Goal: Information Seeking & Learning: Learn about a topic

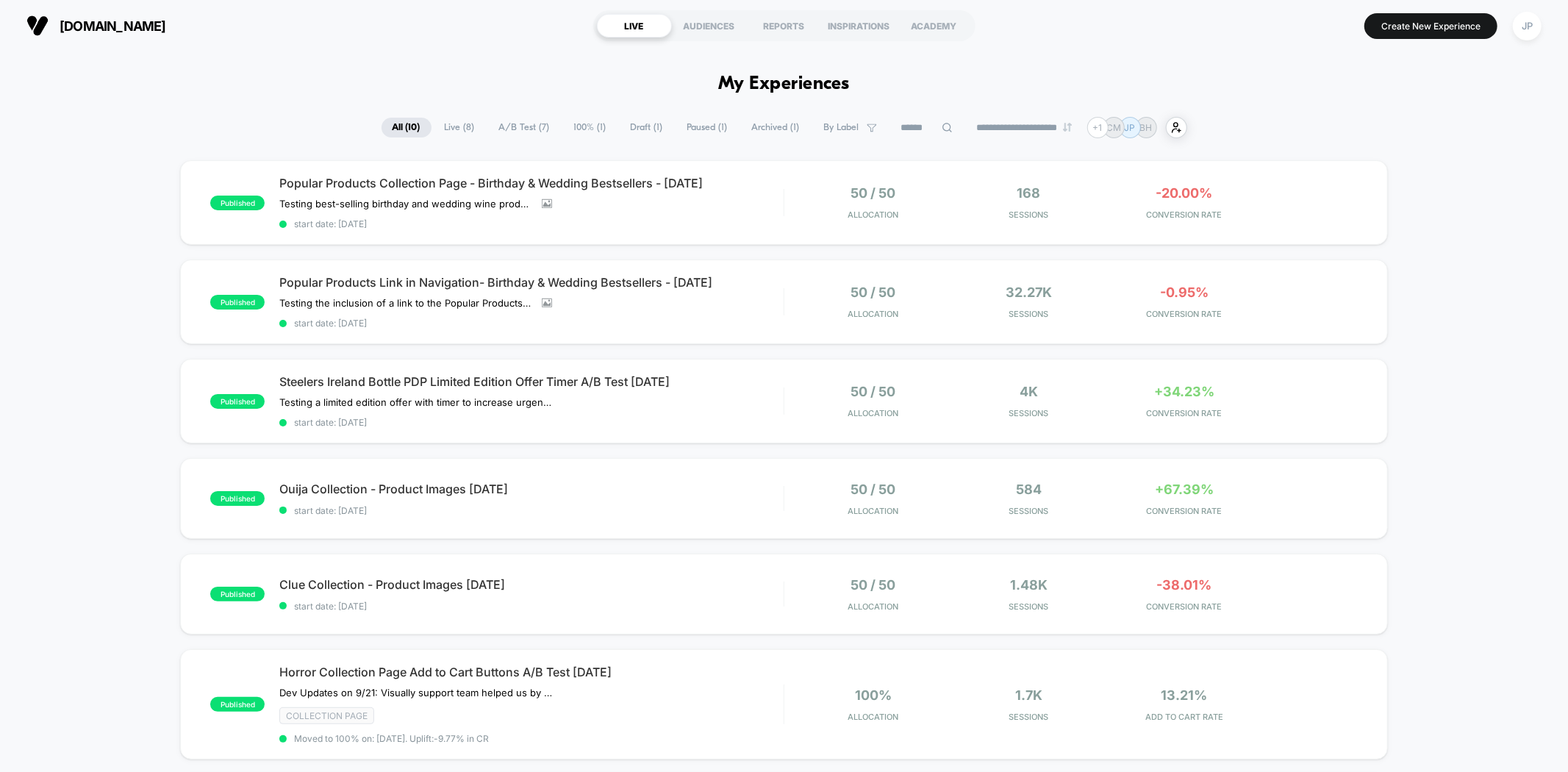
click at [1479, 195] on div "published Popular Products Collection Page - Birthday & Wedding Bestsellers - […" at bounding box center [784, 731] width 1568 height 1143
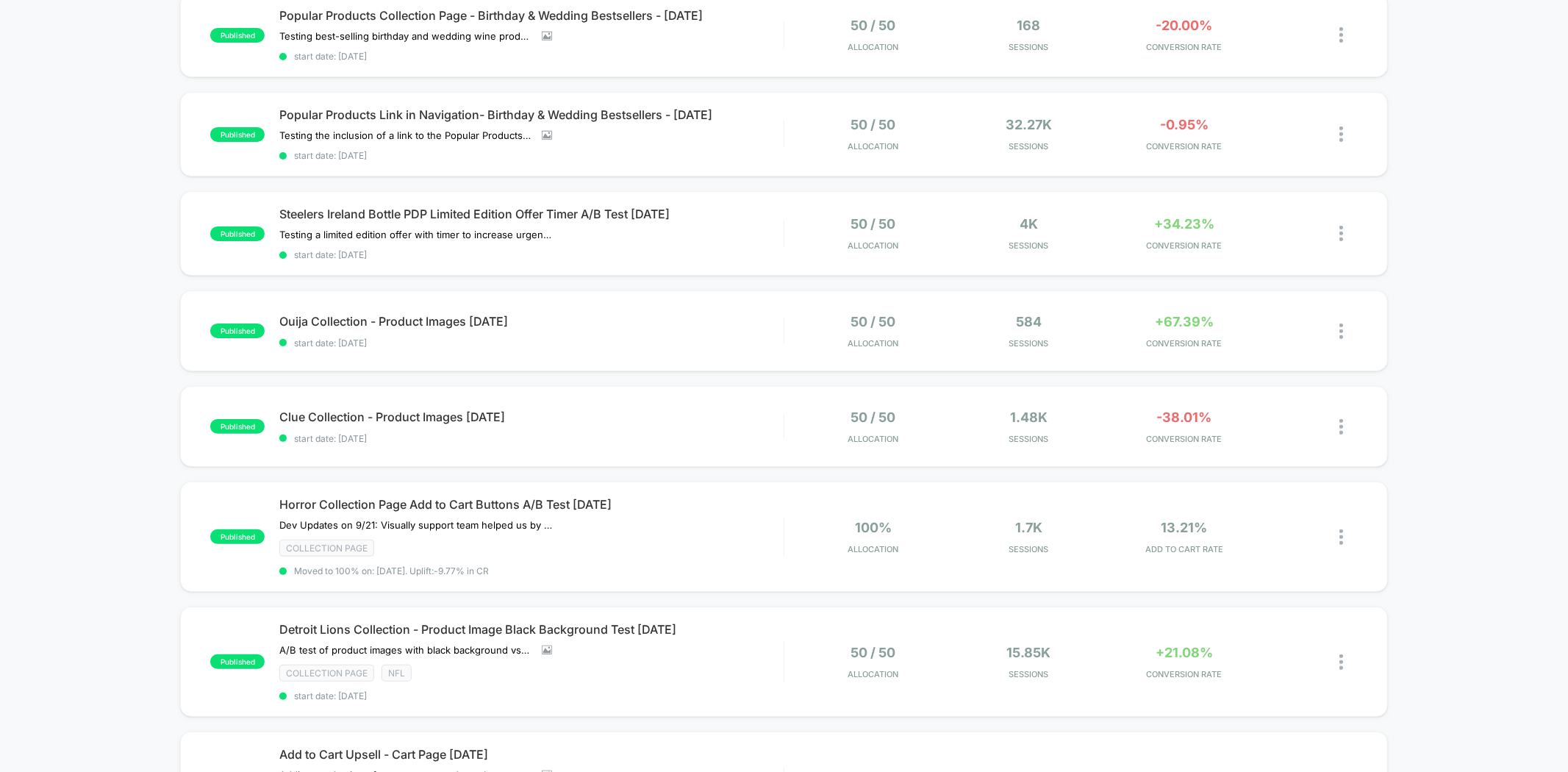
scroll to position [327, 0]
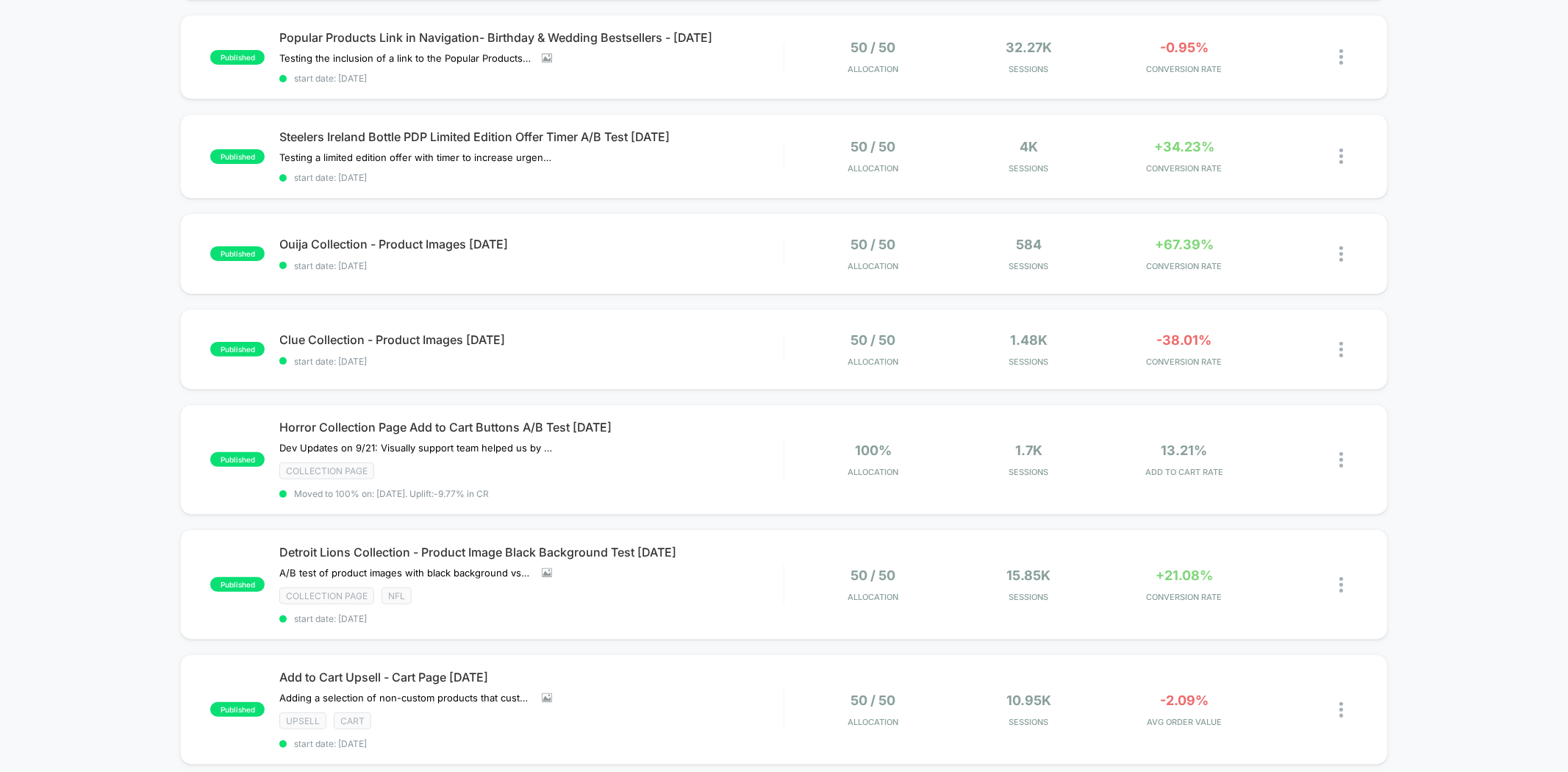
click at [1479, 195] on div "published Popular Products Collection Page - Birthday & Wedding Bestsellers - […" at bounding box center [784, 487] width 1568 height 1143
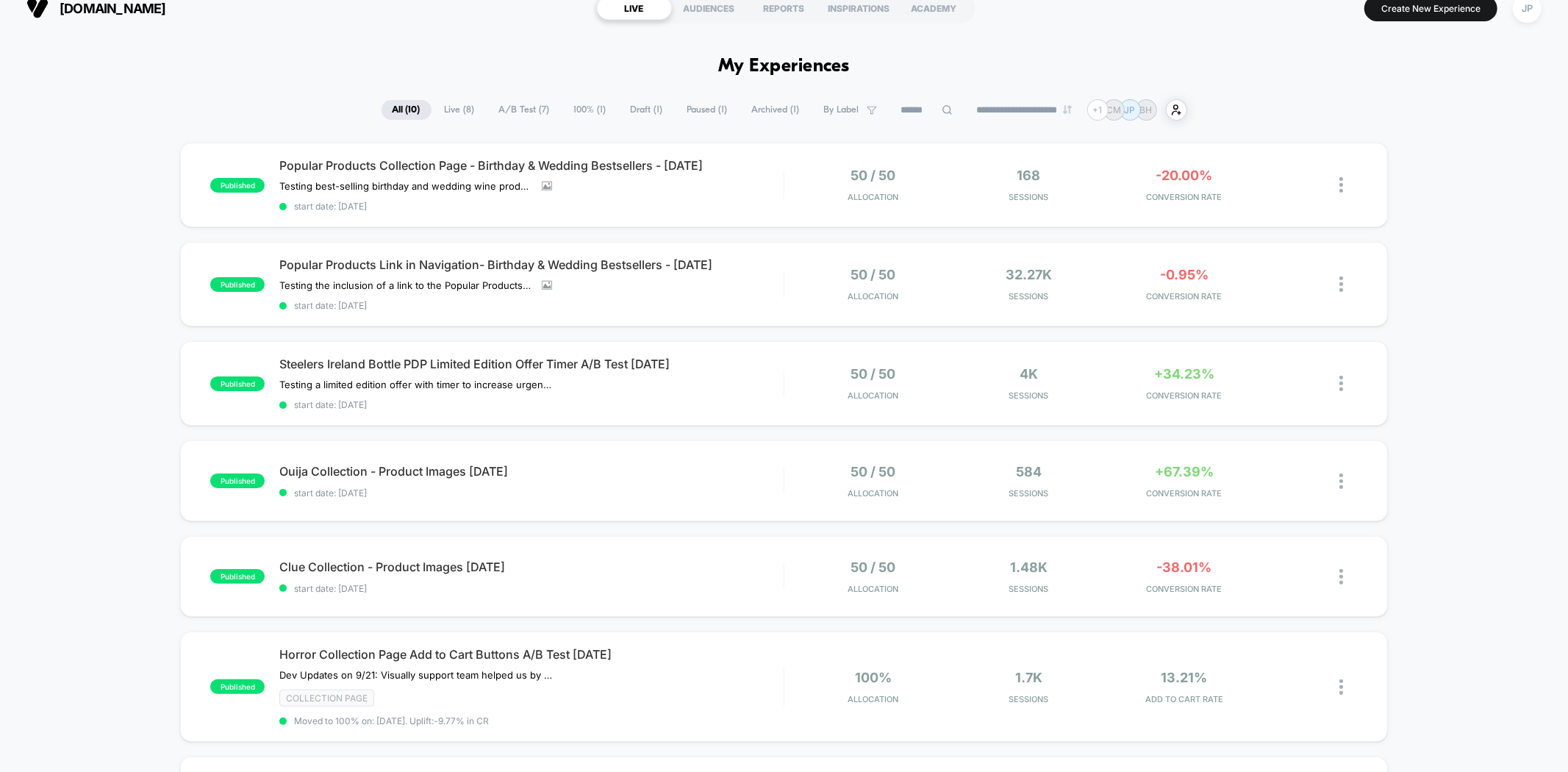
scroll to position [0, 0]
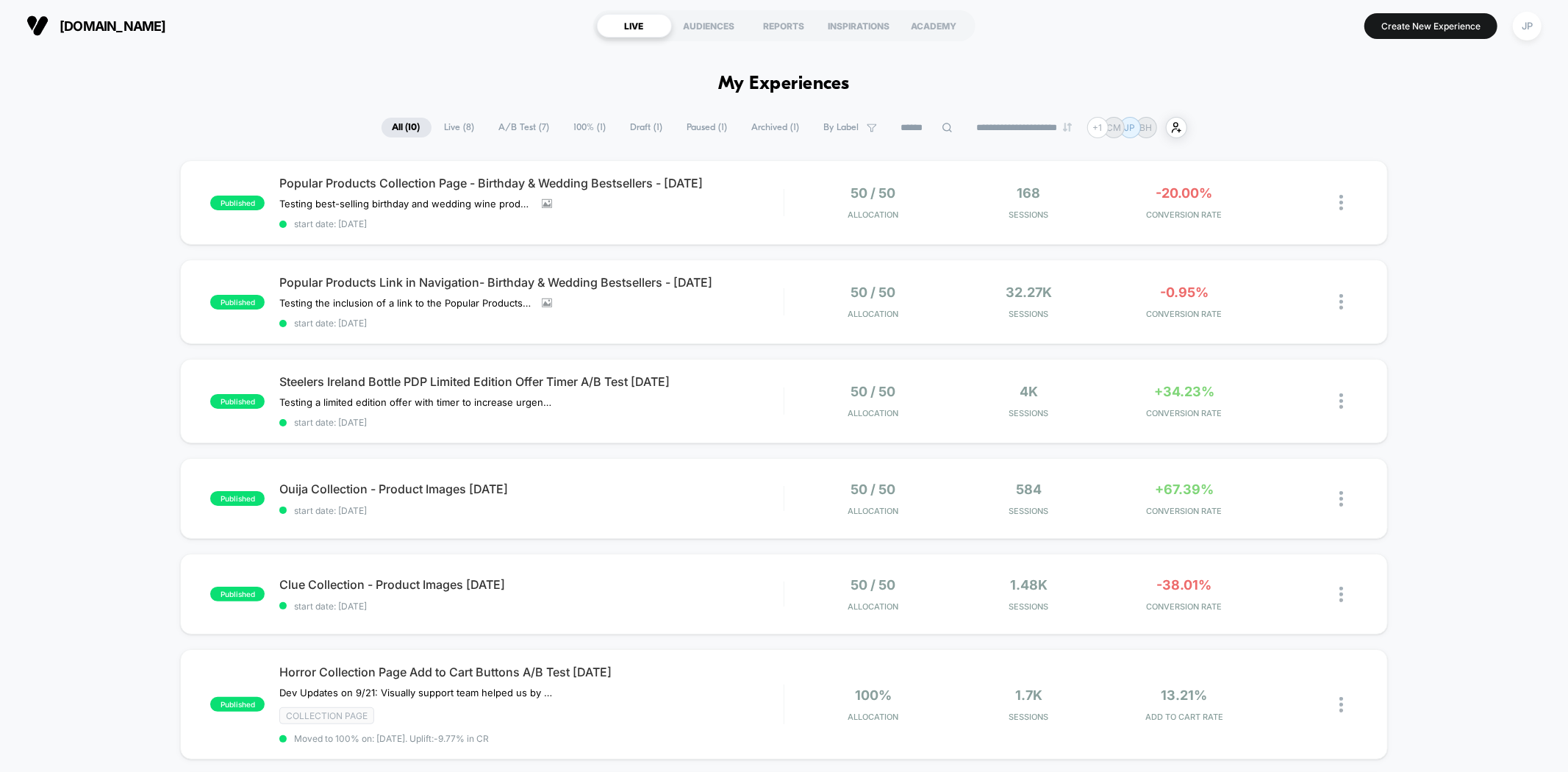
click at [1477, 232] on div "published Popular Products Collection Page - Birthday & Wedding Bestsellers - […" at bounding box center [784, 731] width 1568 height 1143
click at [764, 707] on div "Collection Page" at bounding box center [532, 716] width 504 height 17
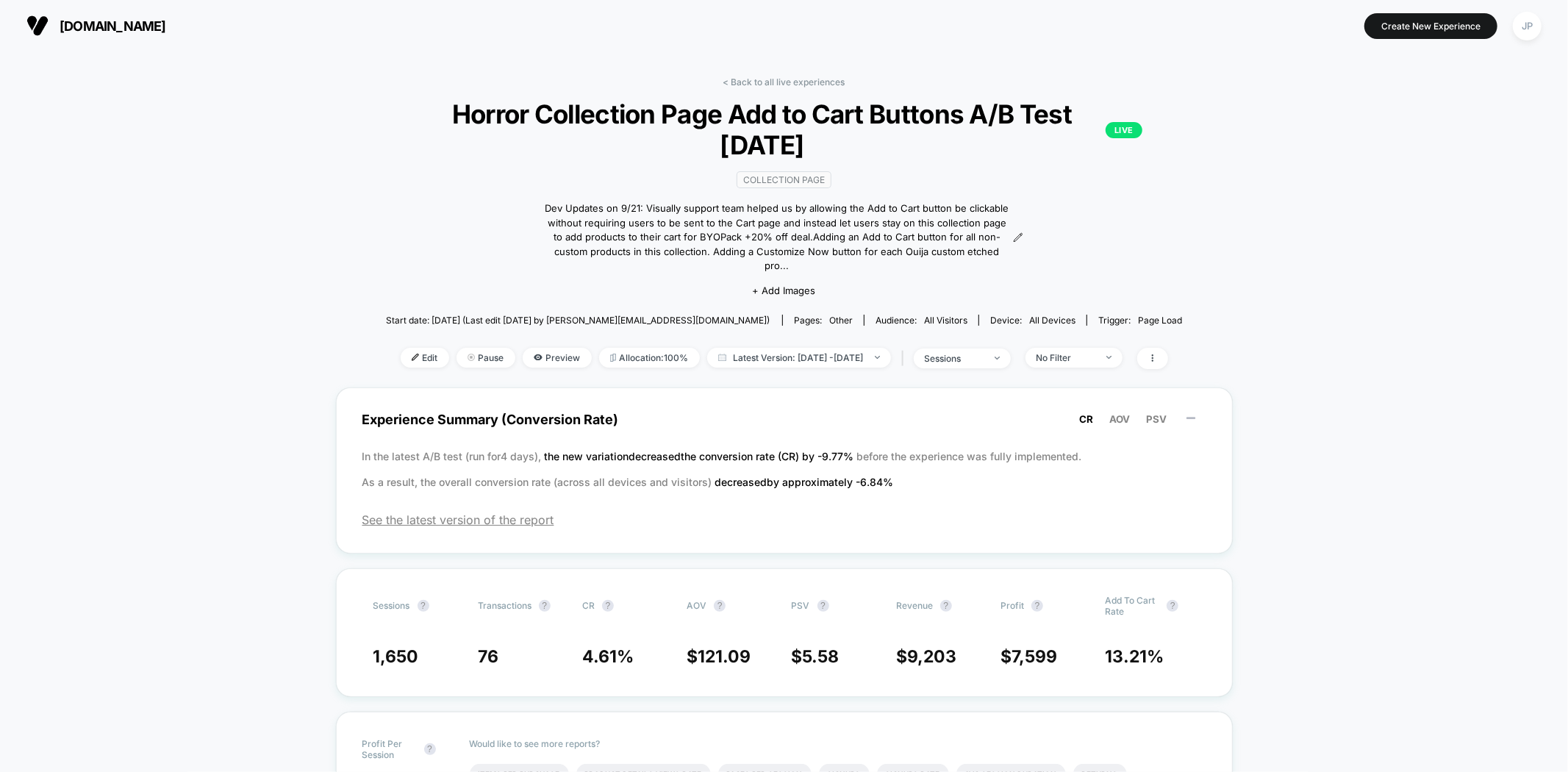
click at [537, 348] on span "Preview" at bounding box center [557, 357] width 69 height 19
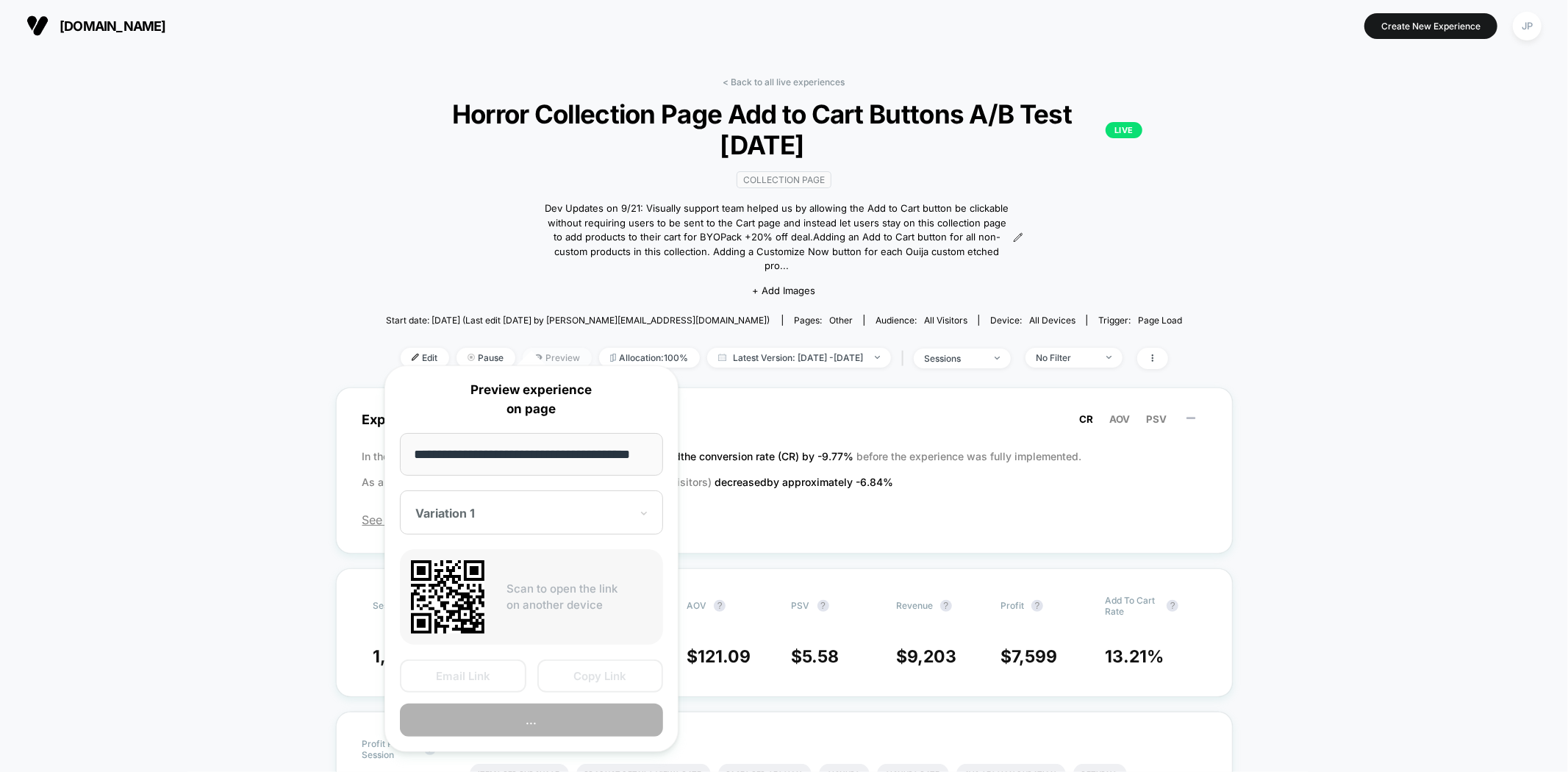
scroll to position [0, 15]
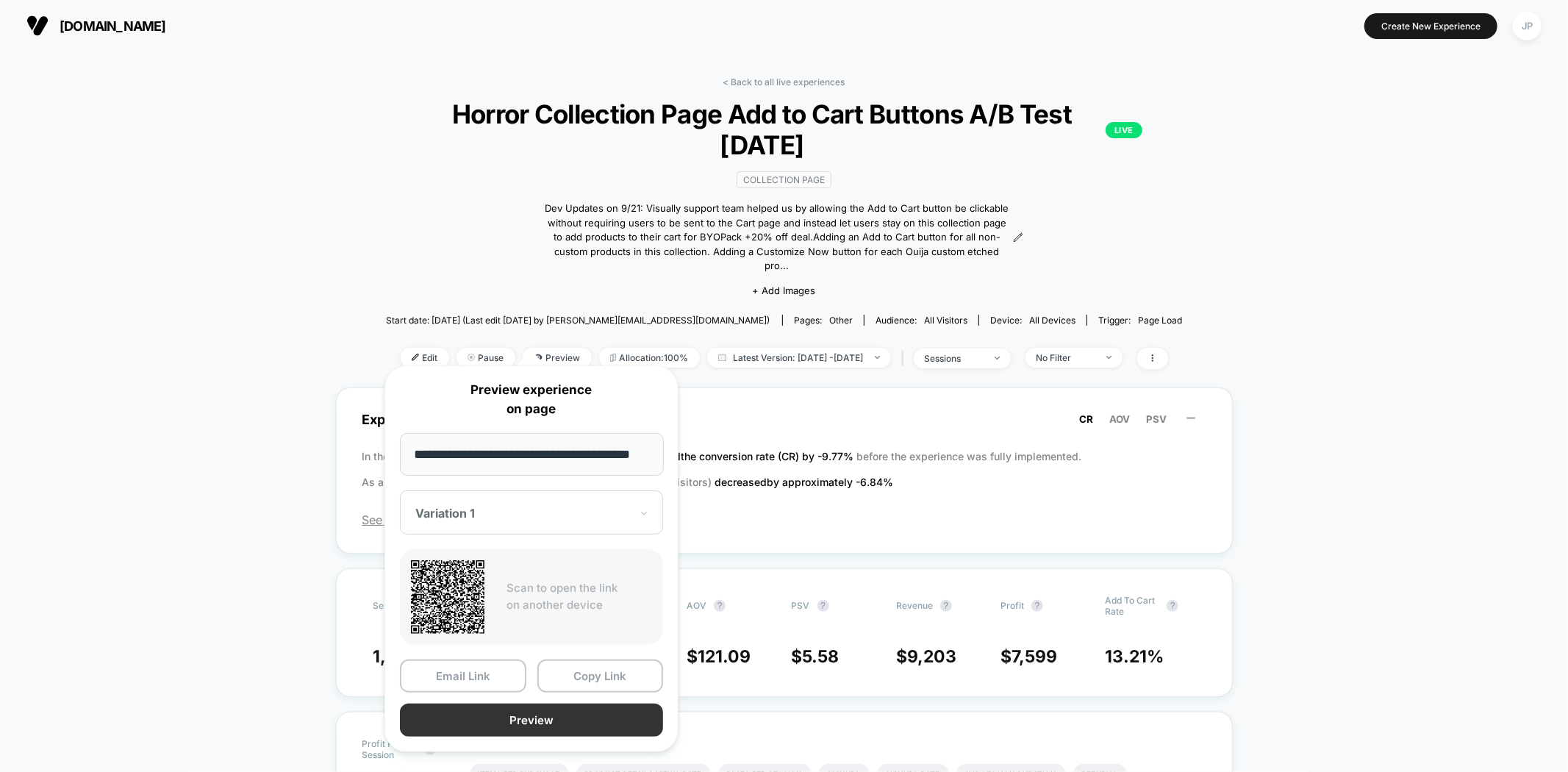
click at [544, 717] on button "Preview" at bounding box center [532, 720] width 263 height 33
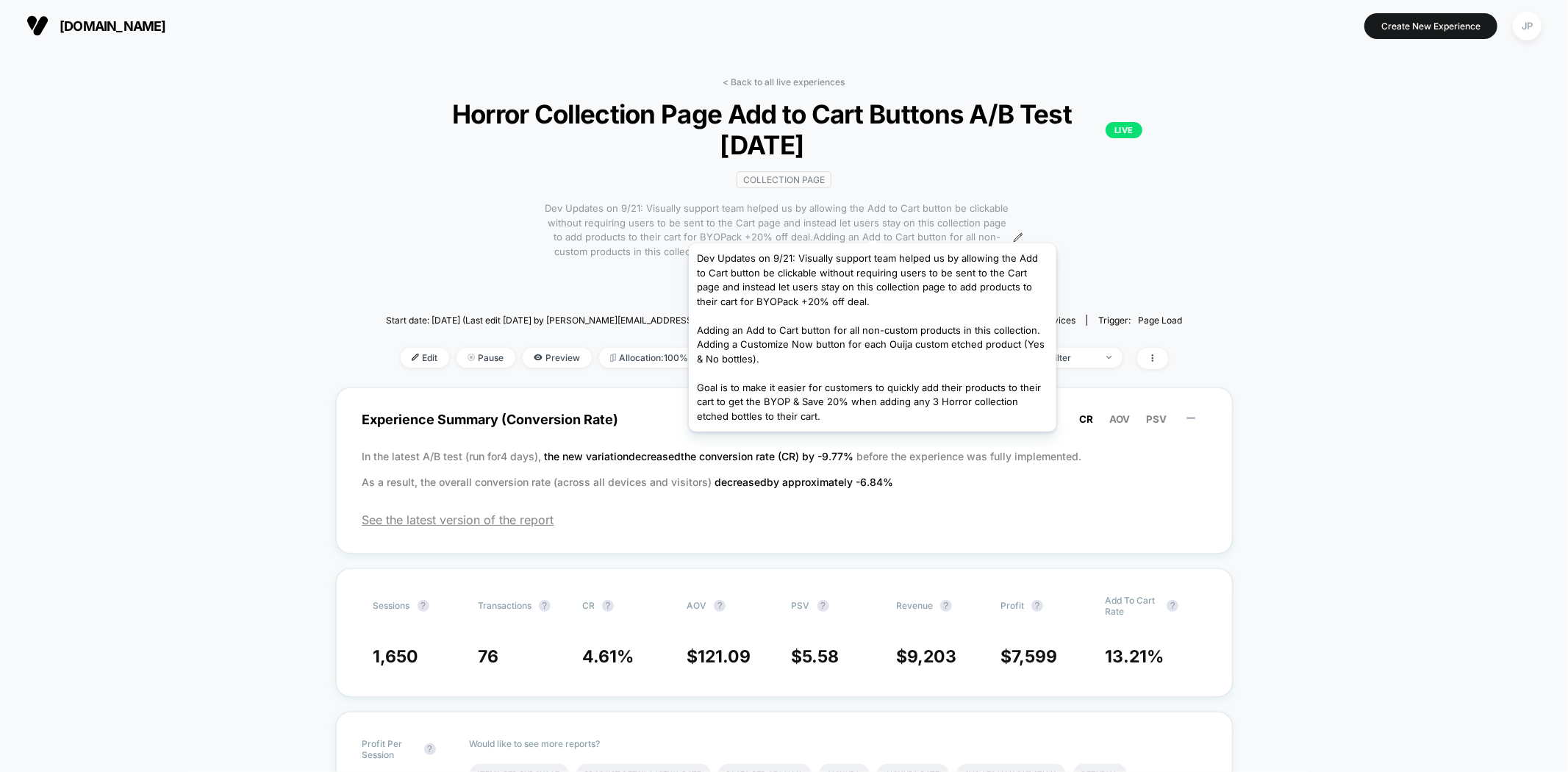
click at [872, 224] on span "Dev Updates on 9/21: Visually support team helped us by allowing the Add to Car…" at bounding box center [776, 238] width 464 height 72
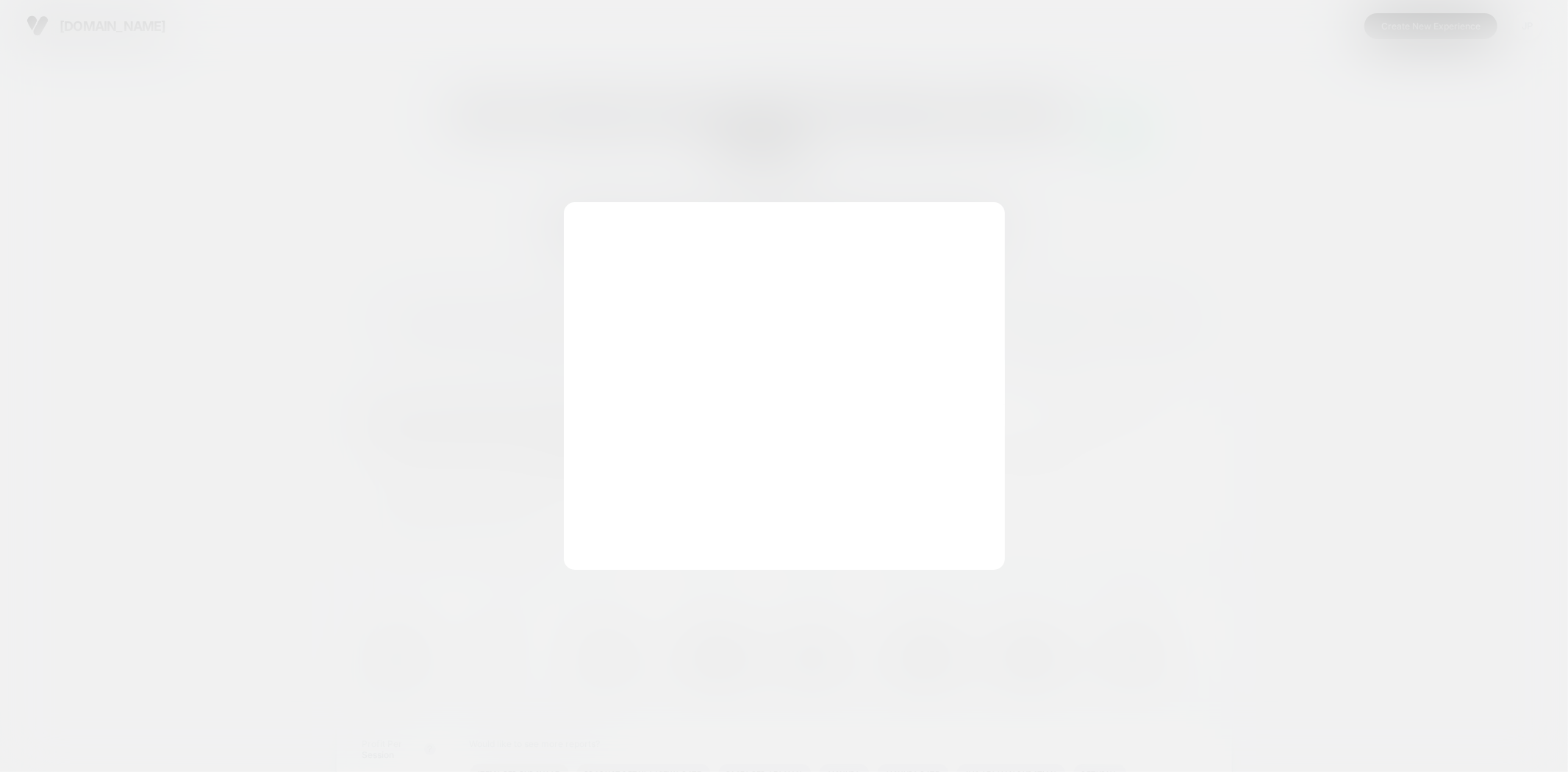
click at [1273, 224] on div at bounding box center [784, 386] width 1568 height 772
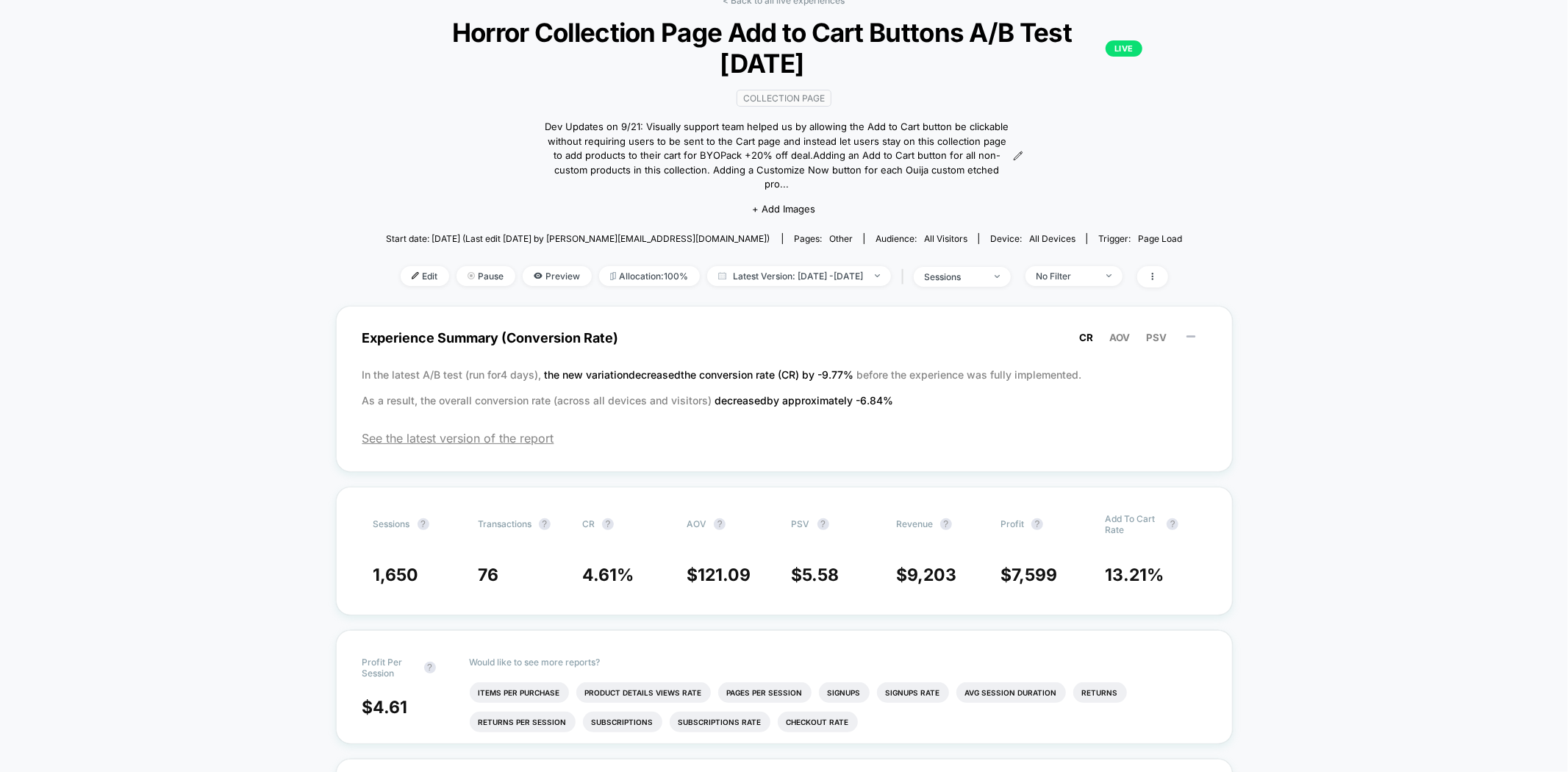
scroll to position [163, 0]
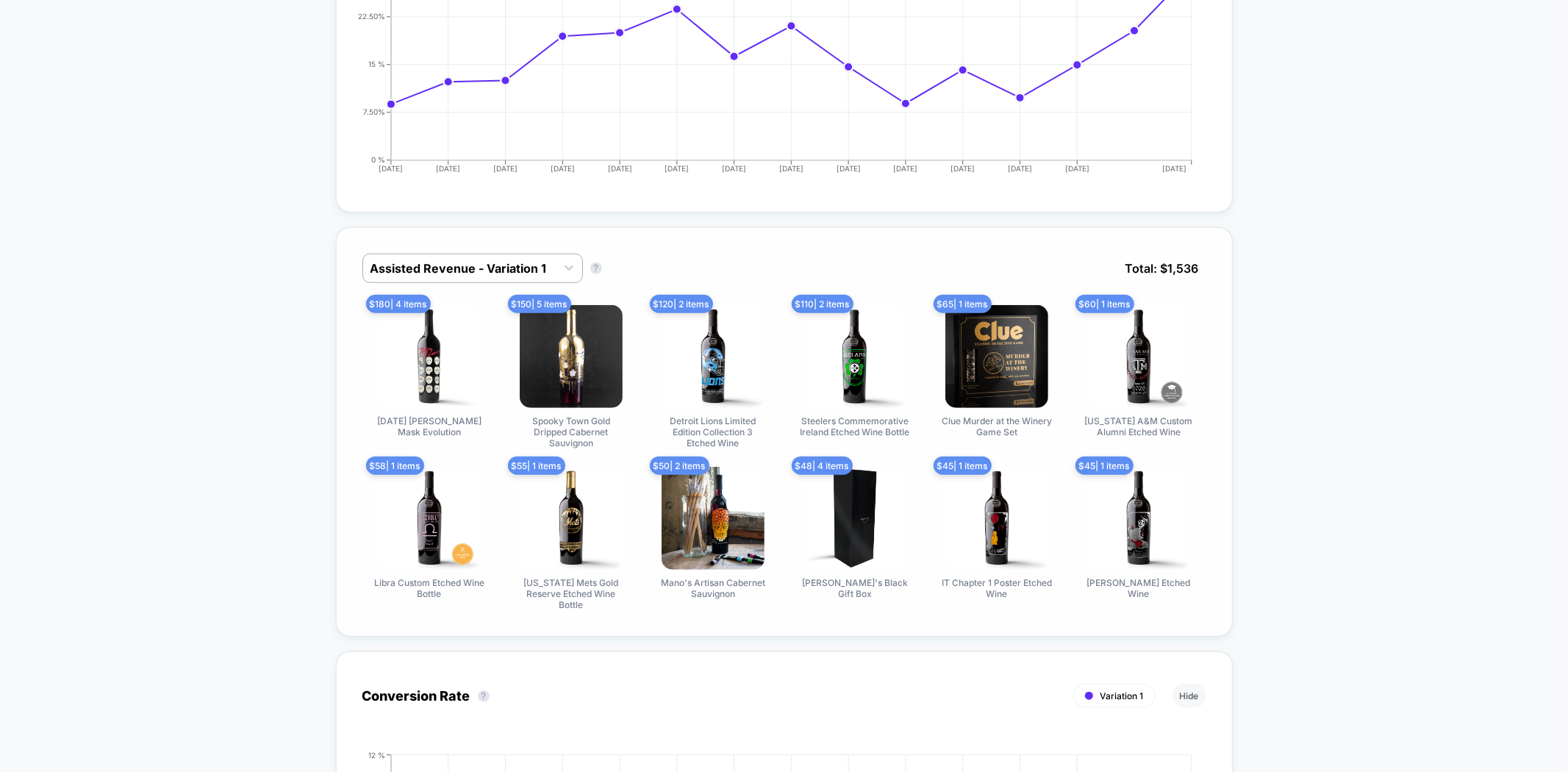
scroll to position [979, 0]
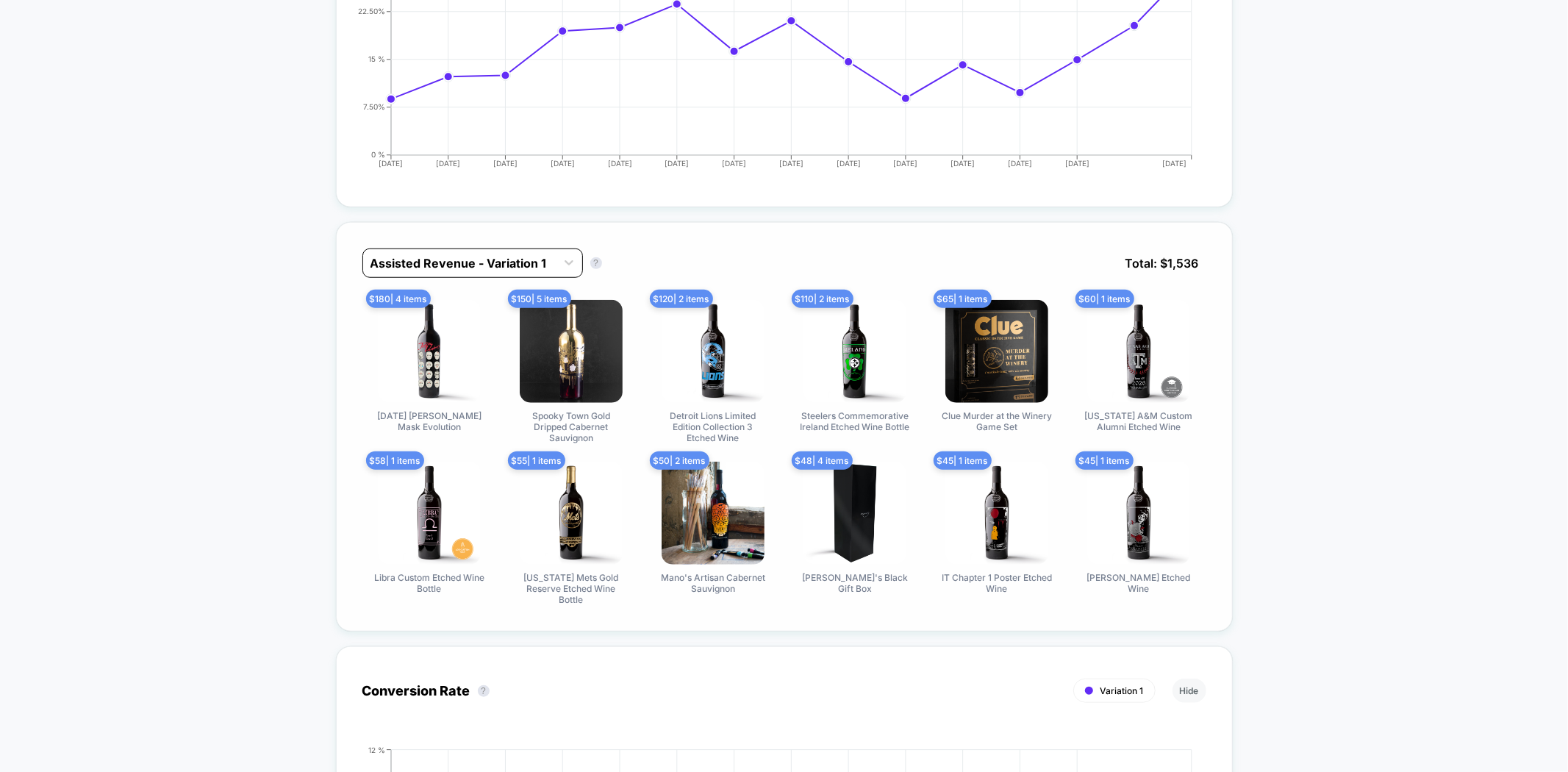
click at [450, 255] on div at bounding box center [459, 263] width 178 height 18
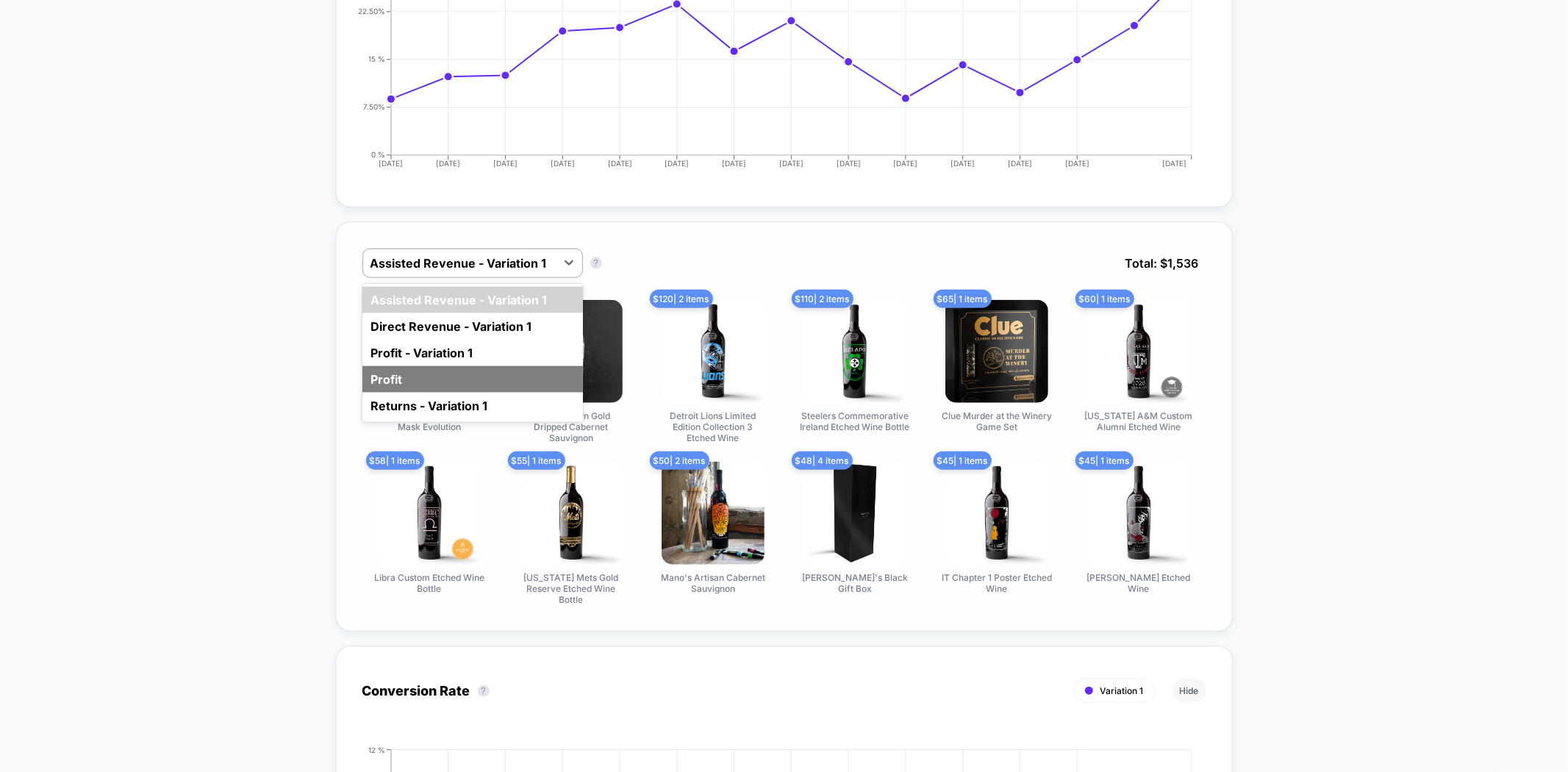
click at [436, 366] on div "Profit" at bounding box center [472, 379] width 220 height 27
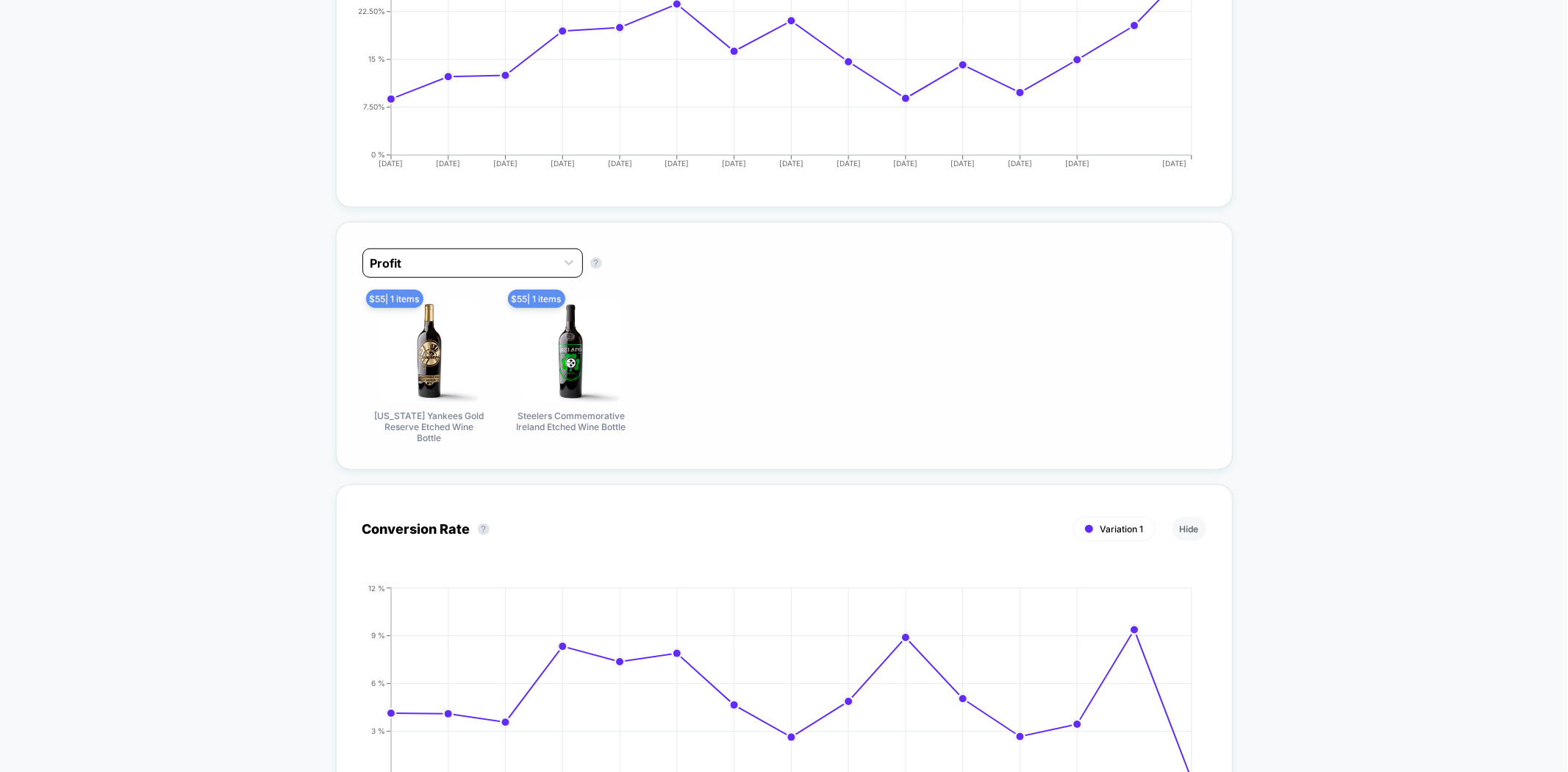
click at [460, 252] on div "Profit" at bounding box center [459, 263] width 193 height 23
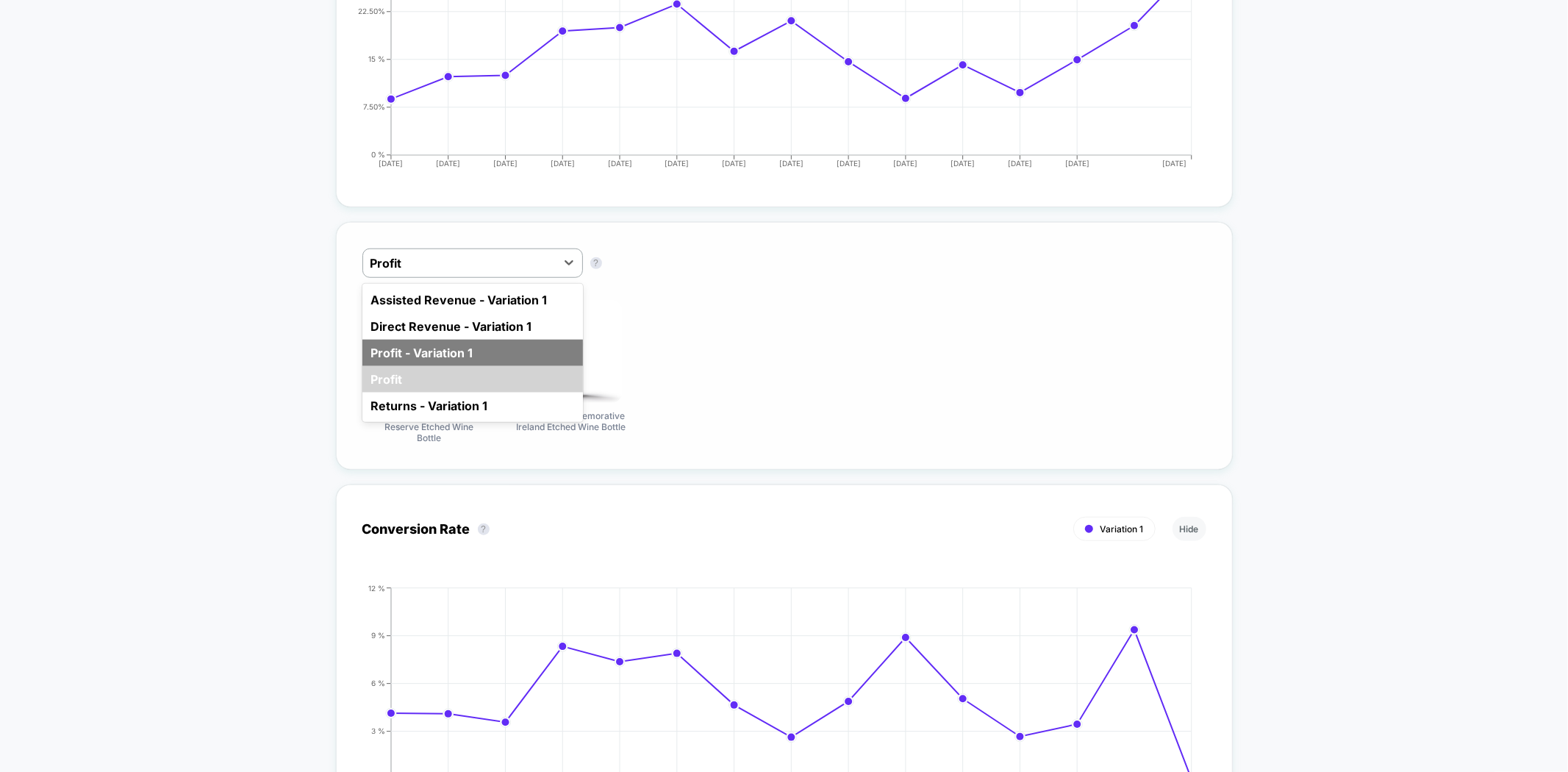
click at [487, 340] on div "Profit - Variation 1" at bounding box center [472, 353] width 220 height 27
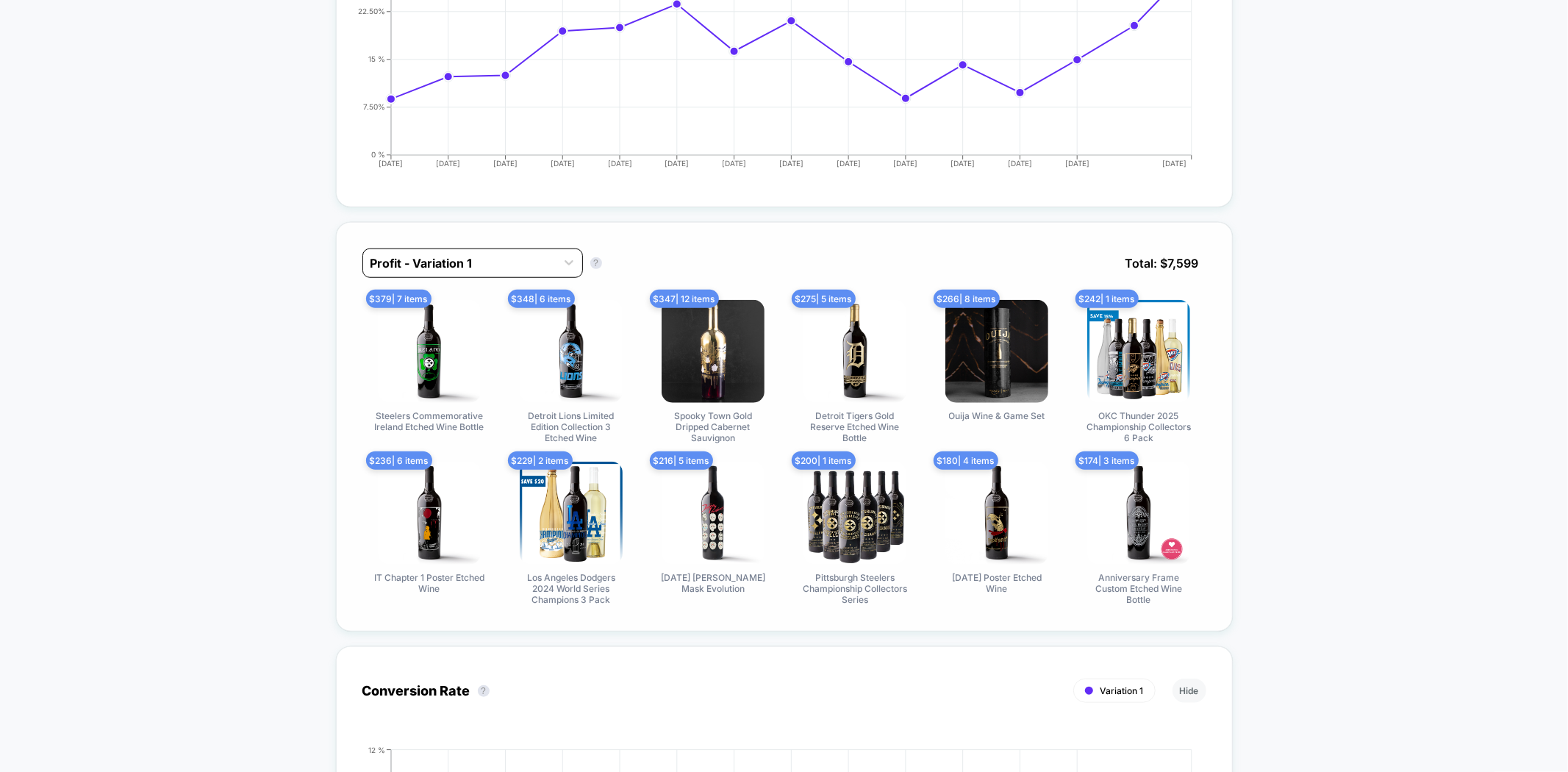
click at [504, 255] on div at bounding box center [459, 263] width 178 height 18
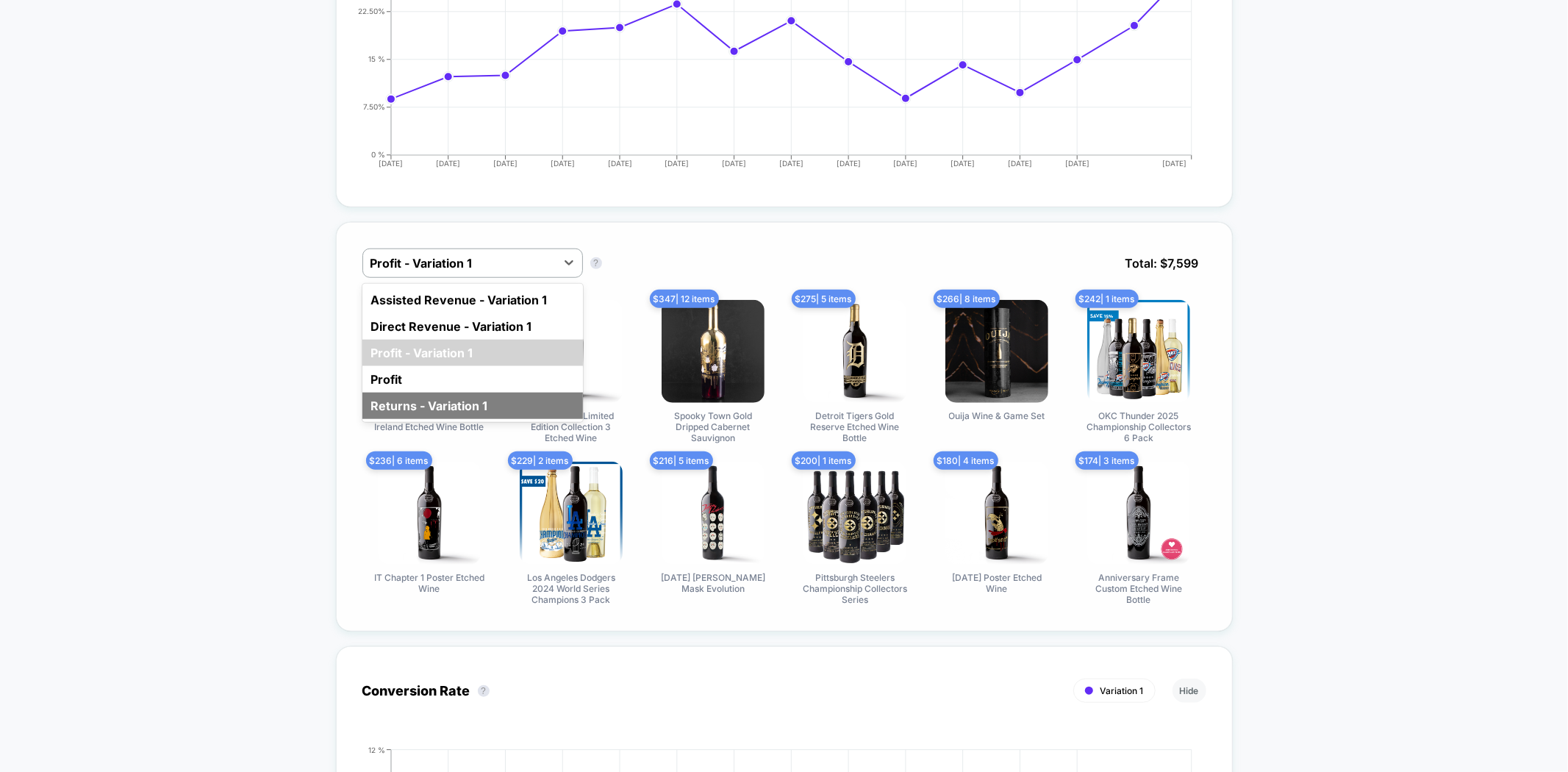
click at [459, 392] on div "Returns - Variation 1" at bounding box center [472, 405] width 220 height 27
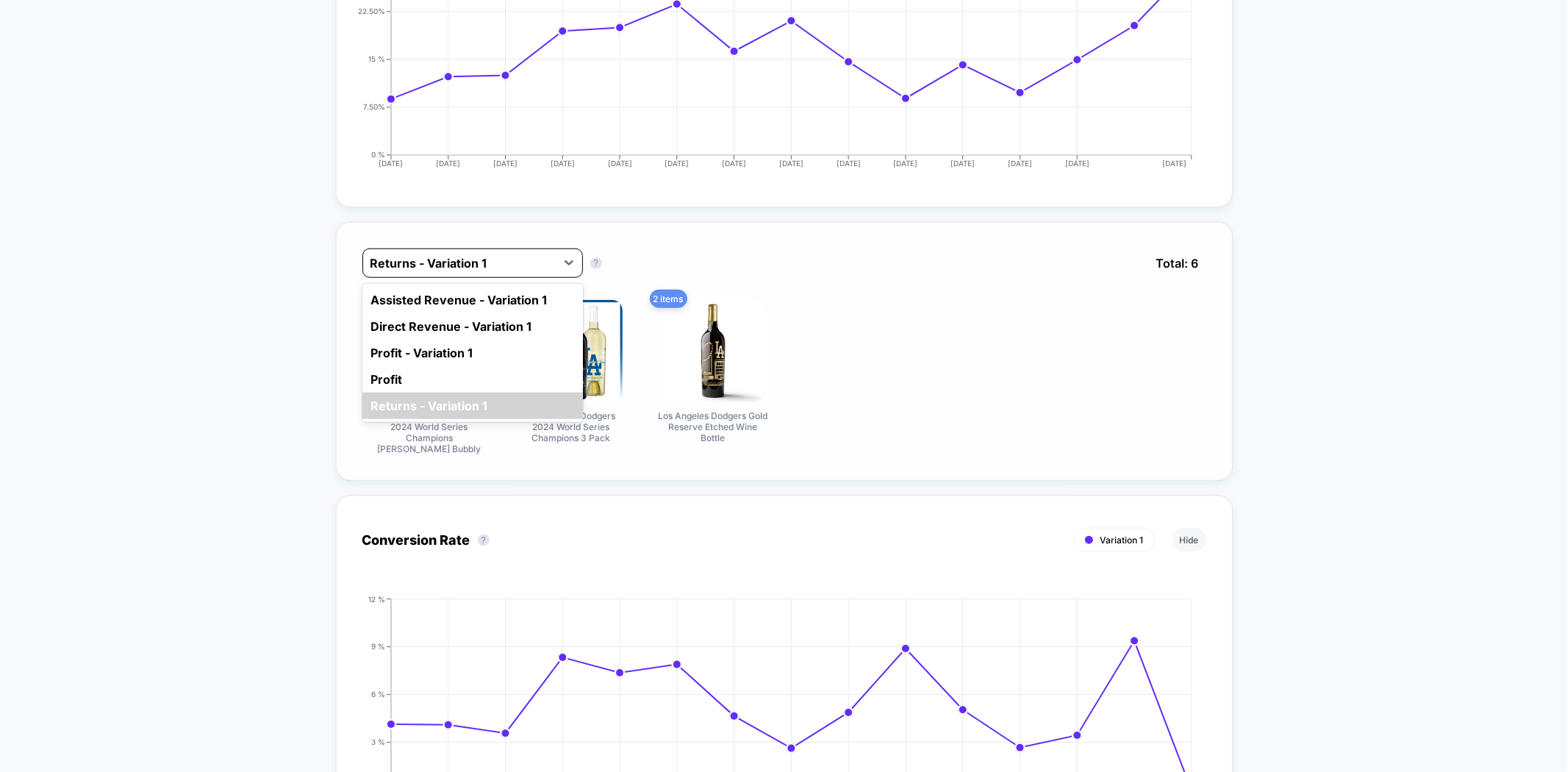
click at [507, 248] on div "Returns - Variation 1" at bounding box center [472, 263] width 220 height 30
click at [455, 340] on div "Profit - Variation 1" at bounding box center [472, 353] width 220 height 27
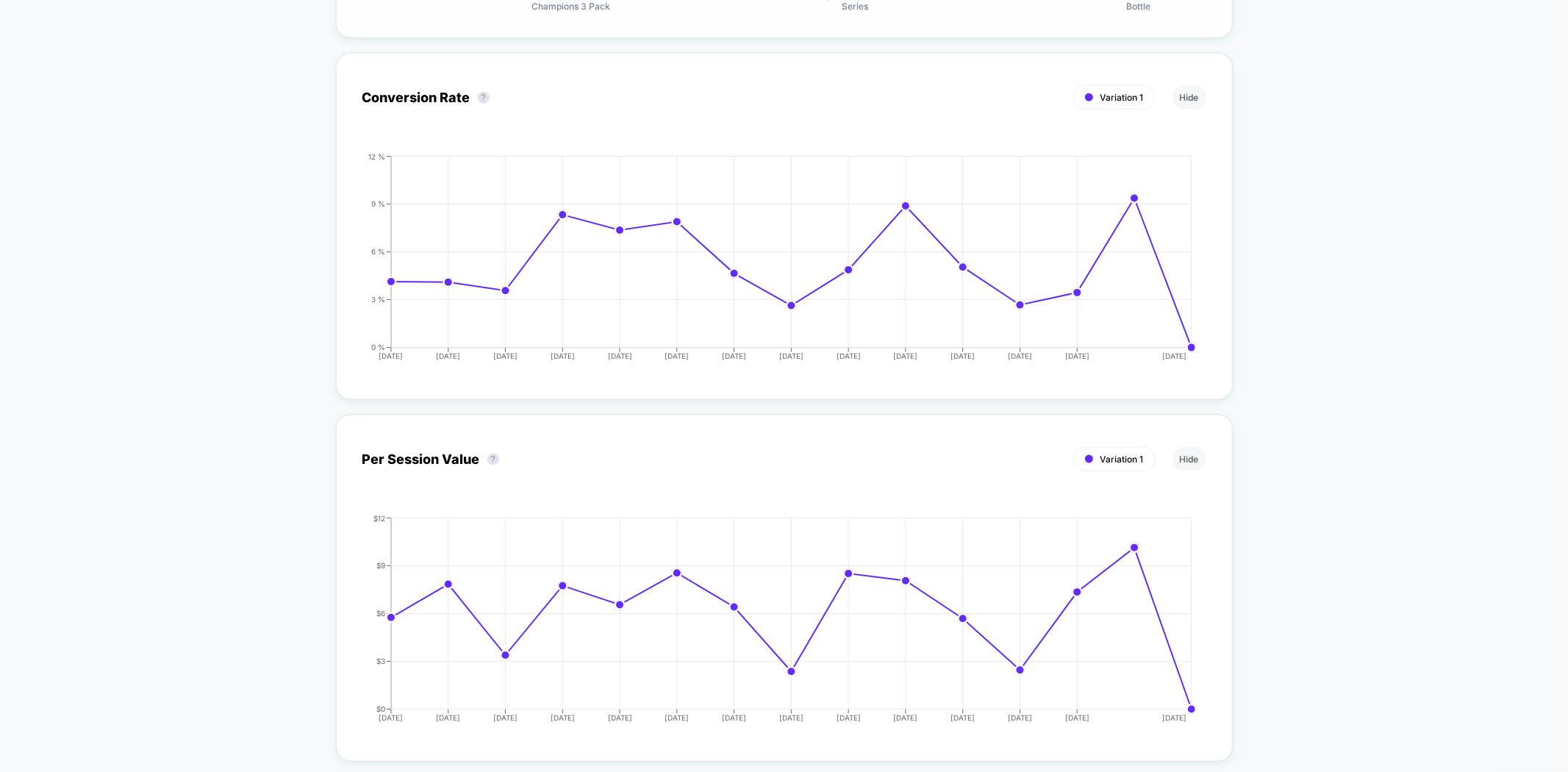
scroll to position [1714, 0]
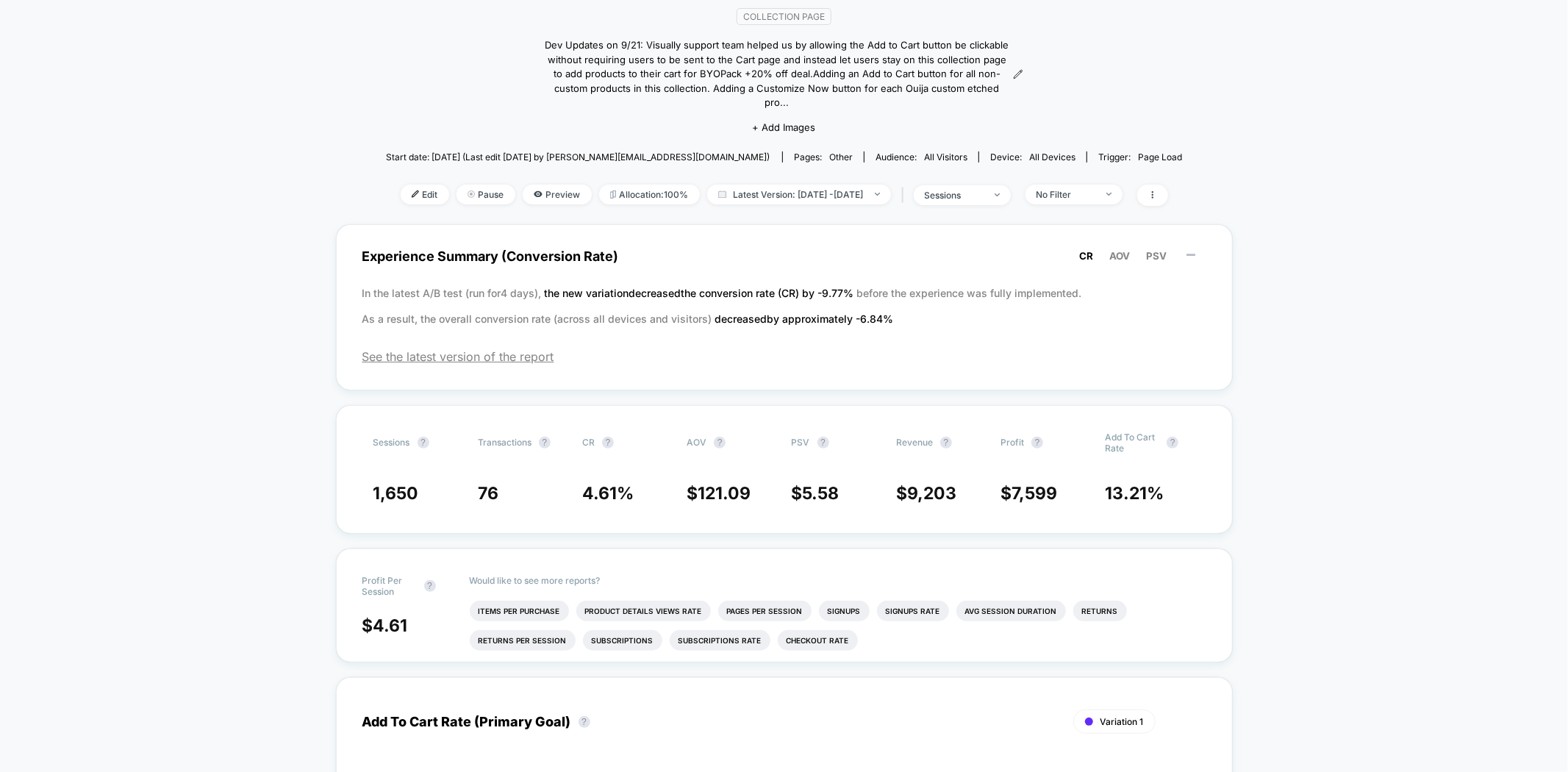
scroll to position [0, 0]
